Goal: Task Accomplishment & Management: Use online tool/utility

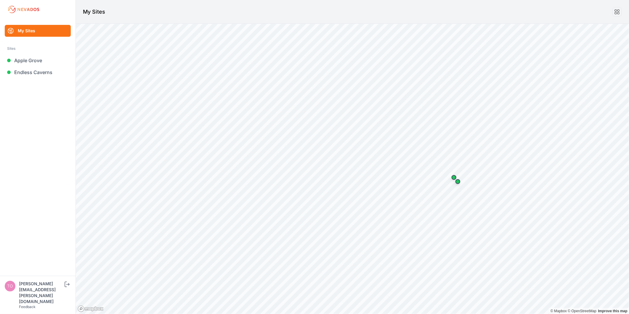
click at [34, 78] on ul "My Sites Sites Apple Grove Endless Caverns" at bounding box center [37, 150] width 61 height 251
click at [36, 74] on link "Endless Caverns" at bounding box center [38, 72] width 66 height 12
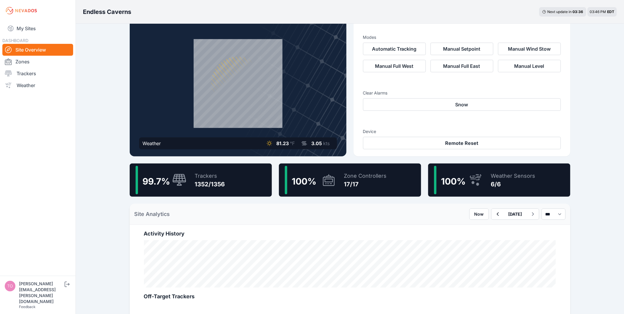
scroll to position [33, 0]
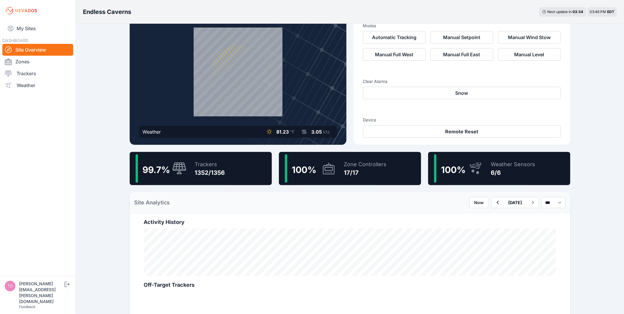
click at [231, 166] on div "99.7 % Trackers 1352/1356" at bounding box center [201, 168] width 142 height 33
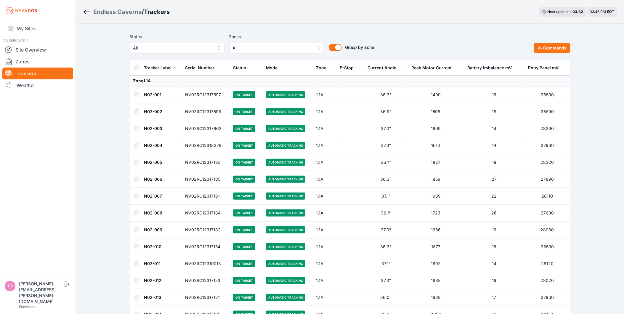
click at [202, 48] on span "All" at bounding box center [172, 47] width 79 height 7
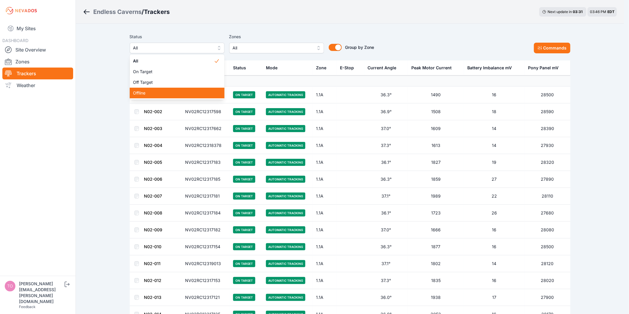
click at [192, 90] on span "Offline" at bounding box center [173, 93] width 81 height 6
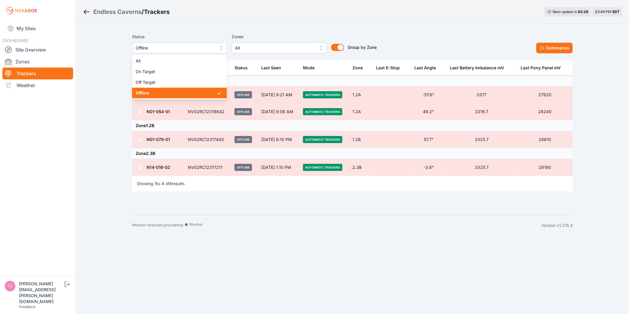
click at [161, 44] on span "Offline" at bounding box center [175, 47] width 79 height 7
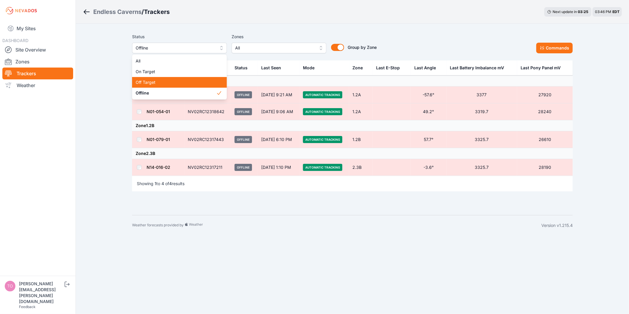
click at [158, 79] on span "Off Target" at bounding box center [176, 82] width 81 height 6
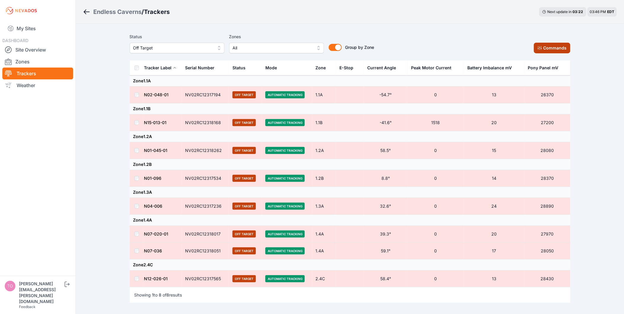
click at [551, 50] on button "Commands" at bounding box center [552, 48] width 36 height 11
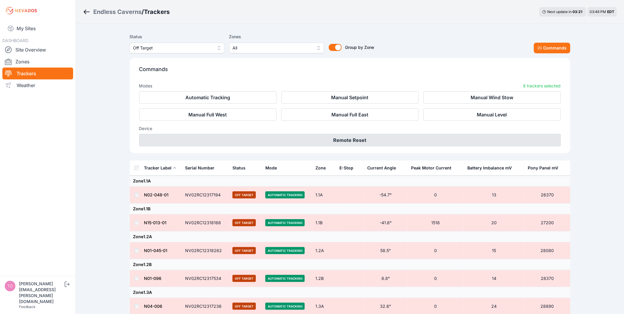
click at [382, 142] on button "Remote Reset" at bounding box center [350, 140] width 422 height 12
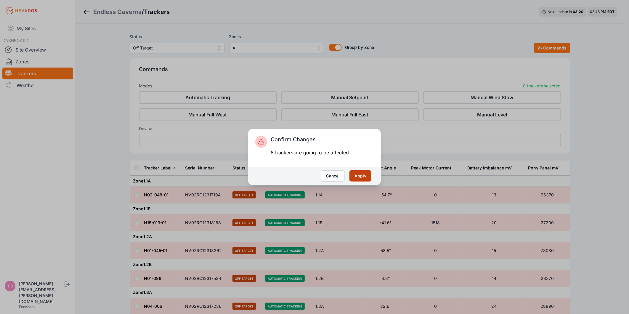
click at [366, 175] on button "Apply" at bounding box center [361, 175] width 22 height 11
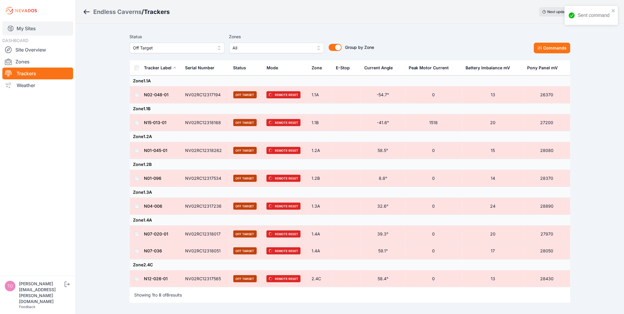
click at [49, 29] on link "My Sites" at bounding box center [37, 28] width 71 height 14
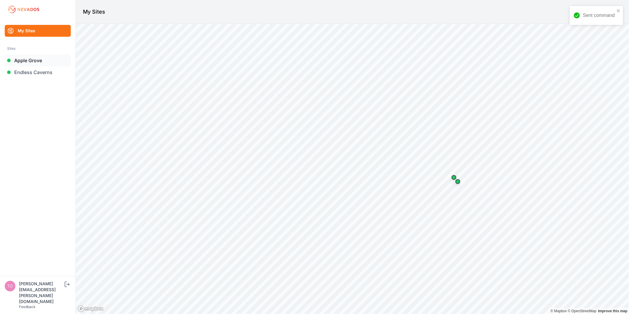
click at [37, 58] on link "Apple Grove" at bounding box center [38, 61] width 66 height 12
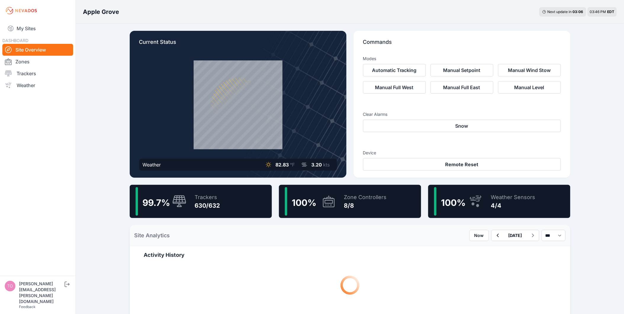
click at [208, 198] on div "Trackers" at bounding box center [207, 197] width 25 height 8
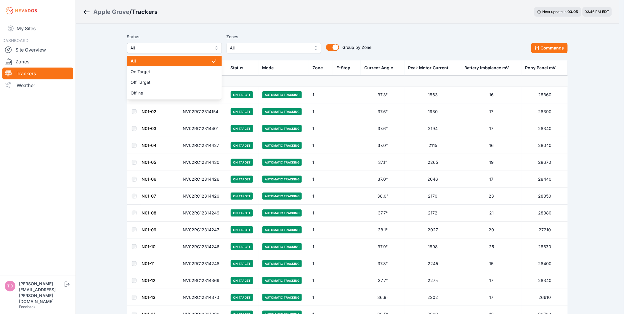
click at [159, 52] on button "All" at bounding box center [174, 48] width 95 height 11
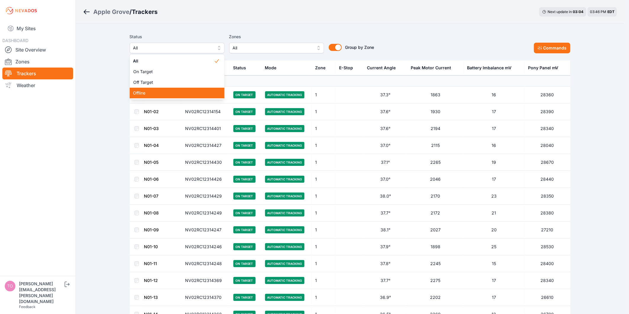
click at [150, 90] on span "Offline" at bounding box center [173, 93] width 81 height 6
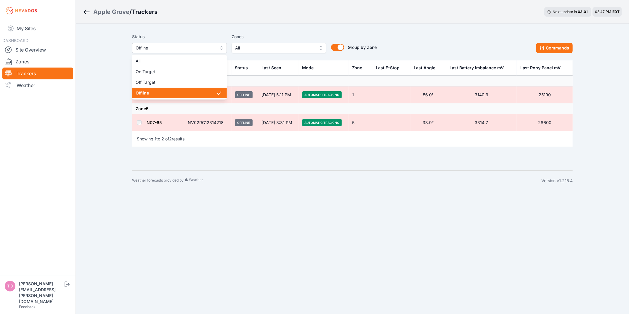
click at [208, 52] on button "Offline" at bounding box center [179, 48] width 95 height 11
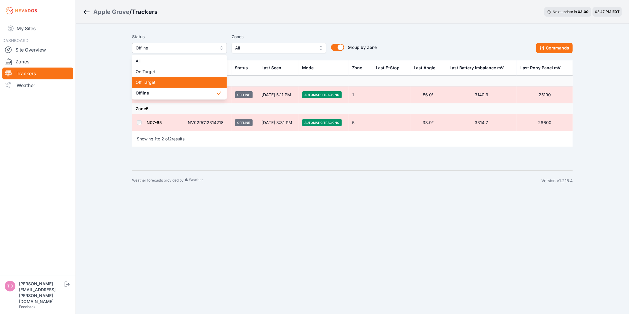
click at [188, 78] on div "Off Target" at bounding box center [179, 82] width 95 height 11
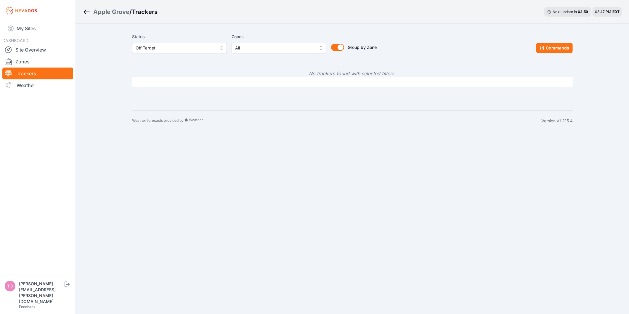
click at [148, 66] on div "No trackers found with selected filters." at bounding box center [352, 73] width 441 height 26
